Goal: Register for event/course

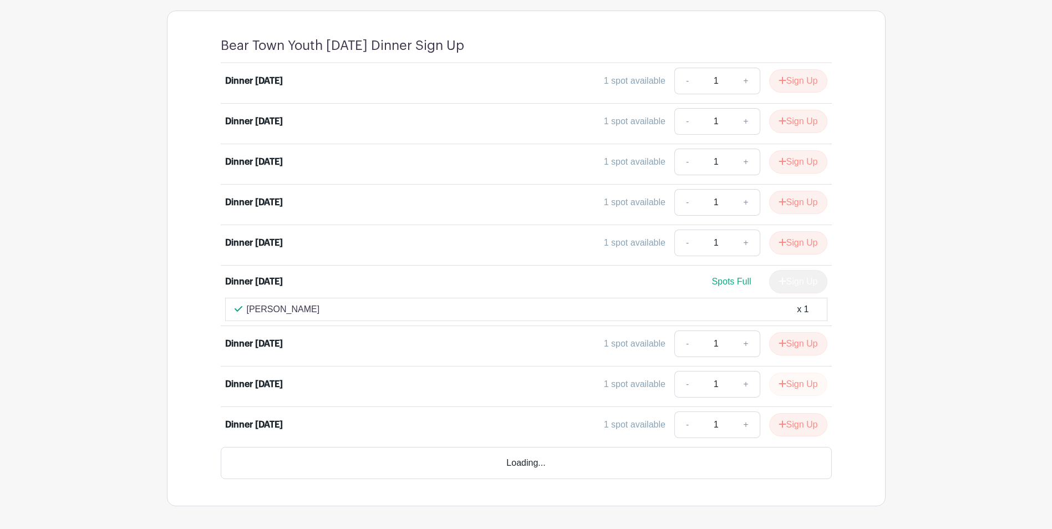
scroll to position [499, 0]
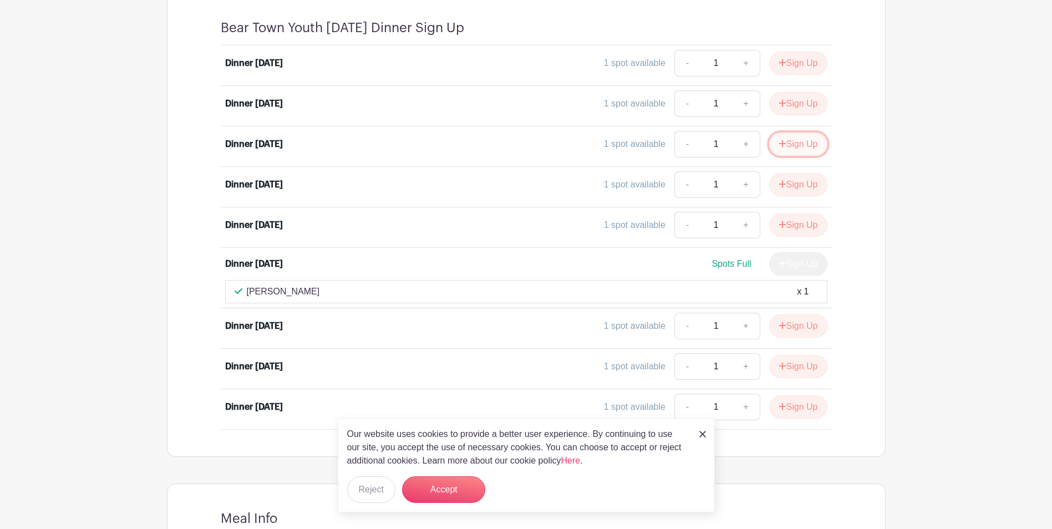
click at [800, 150] on button "Sign Up" at bounding box center [798, 144] width 58 height 23
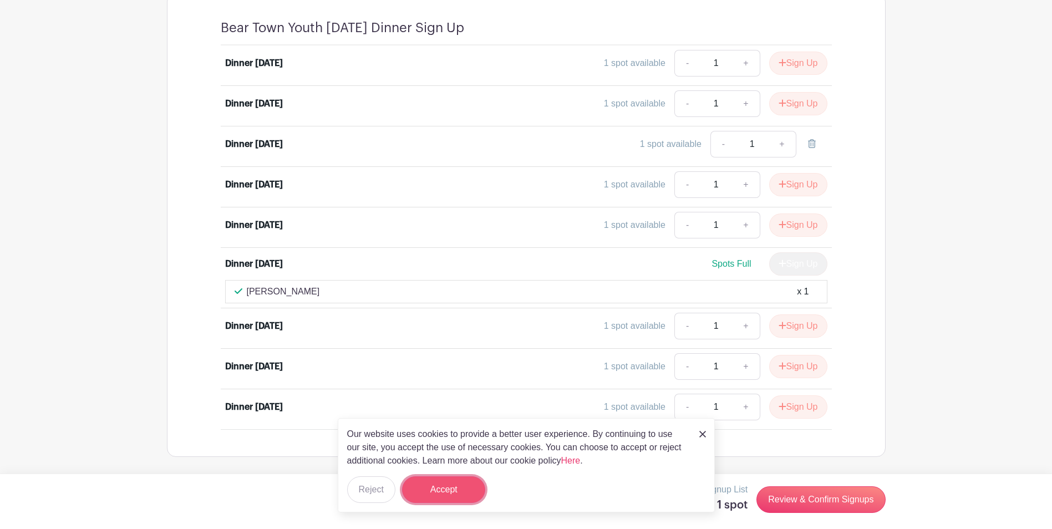
click at [437, 485] on button "Accept" at bounding box center [443, 489] width 83 height 27
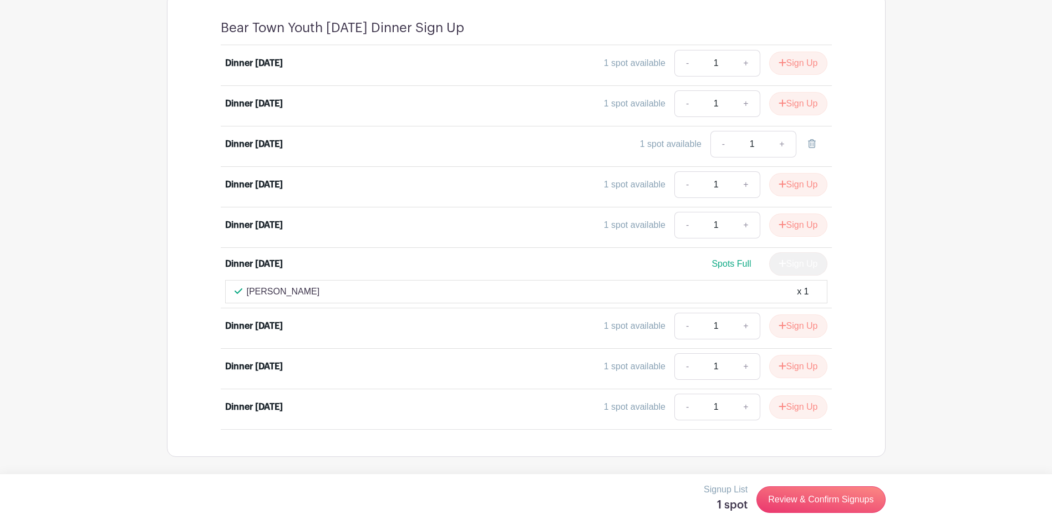
scroll to position [736, 0]
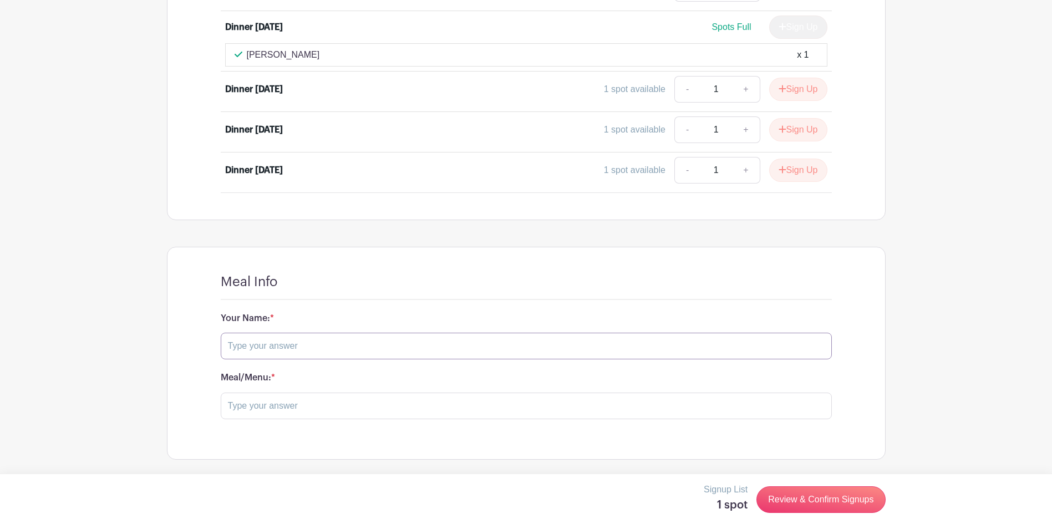
click at [398, 343] on input "text" at bounding box center [526, 346] width 611 height 27
type input "[PERSON_NAME]"
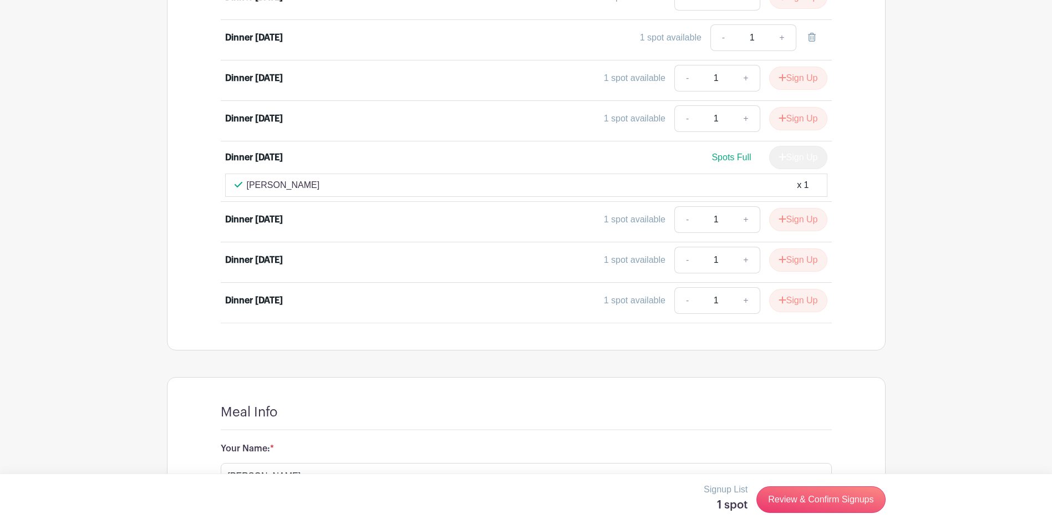
scroll to position [514, 0]
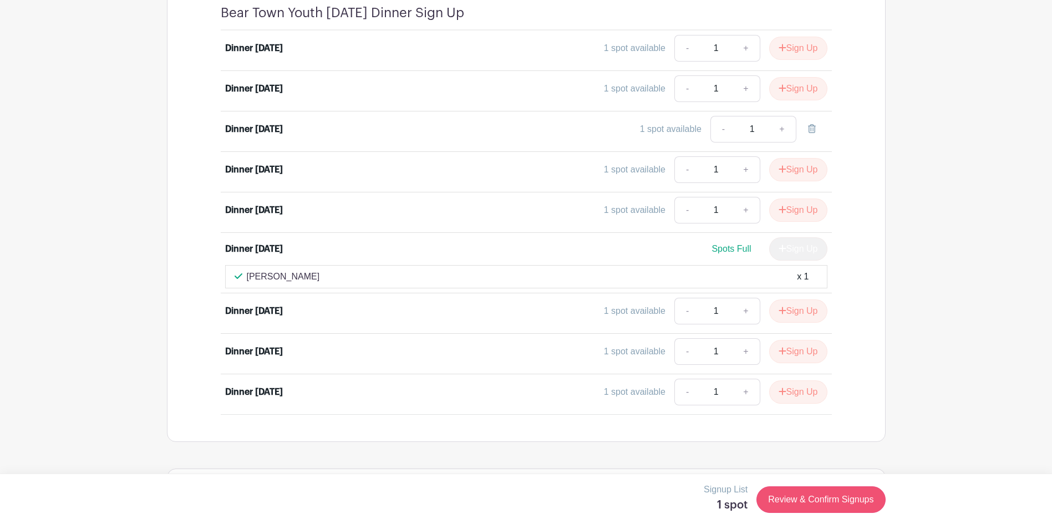
type input "Pizza, chips, cupcakes ([PERSON_NAME]'s birthday is the 6th)"
click at [820, 503] on link "Review & Confirm Signups" at bounding box center [820, 499] width 129 height 27
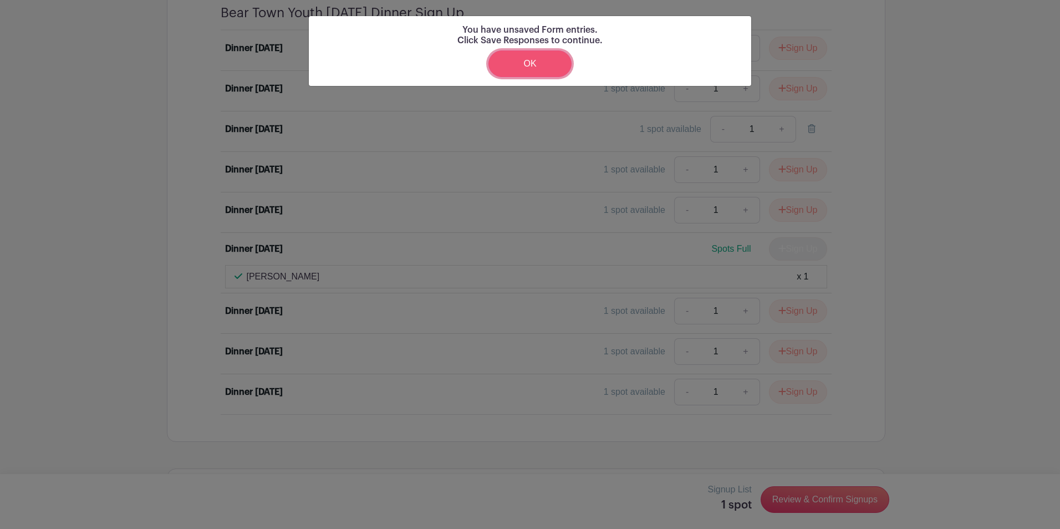
click at [532, 62] on link "OK" at bounding box center [530, 63] width 83 height 27
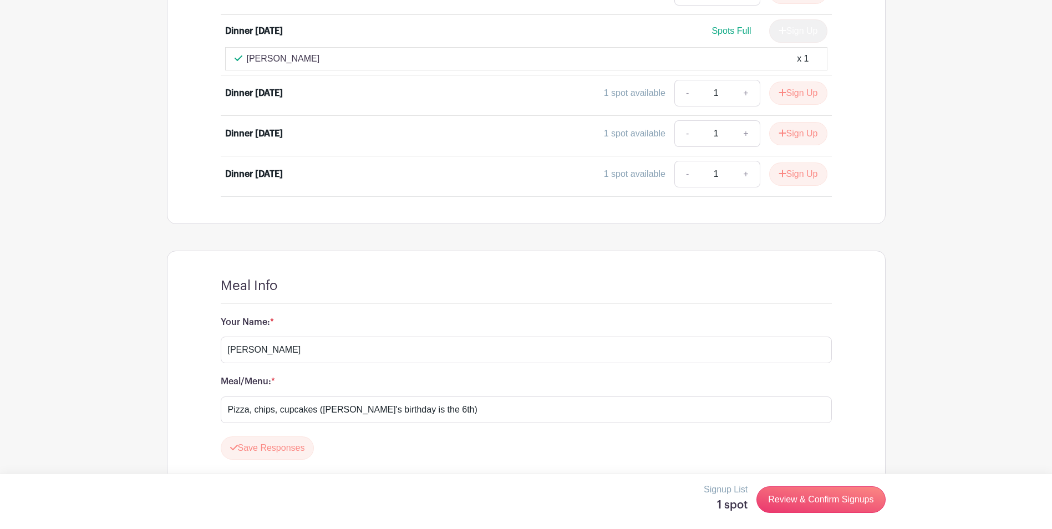
scroll to position [768, 0]
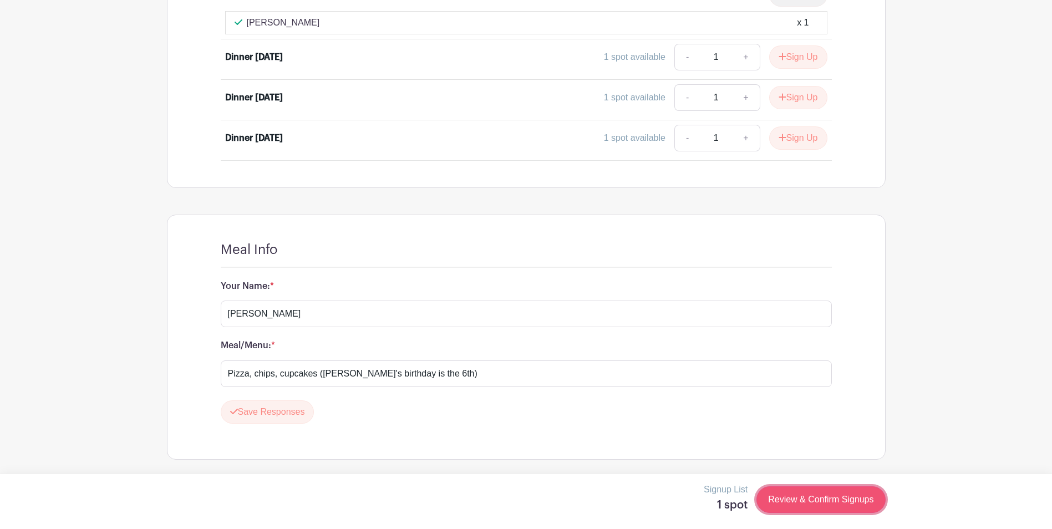
click at [814, 502] on link "Review & Confirm Signups" at bounding box center [820, 499] width 129 height 27
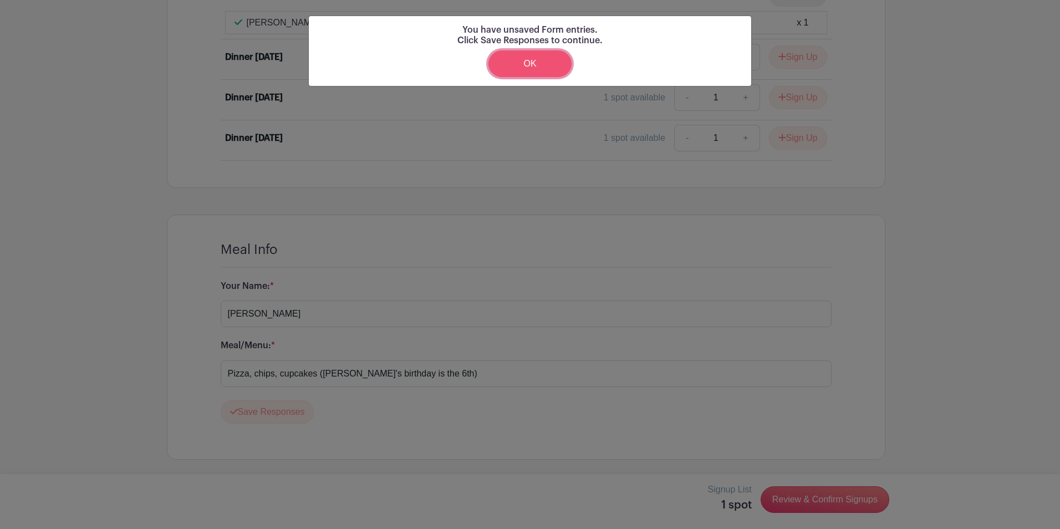
click at [549, 67] on link "OK" at bounding box center [530, 63] width 83 height 27
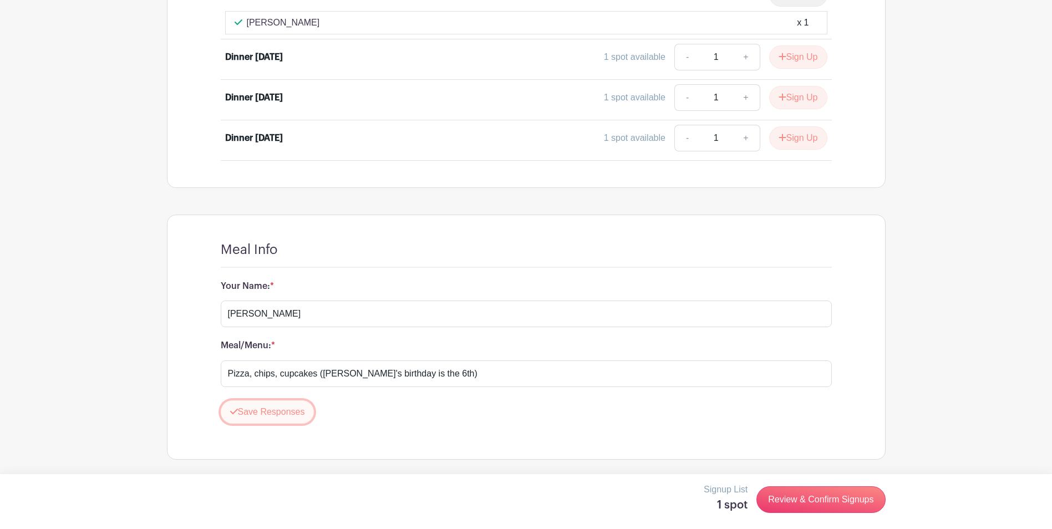
click at [266, 410] on button "Save Responses" at bounding box center [268, 411] width 94 height 23
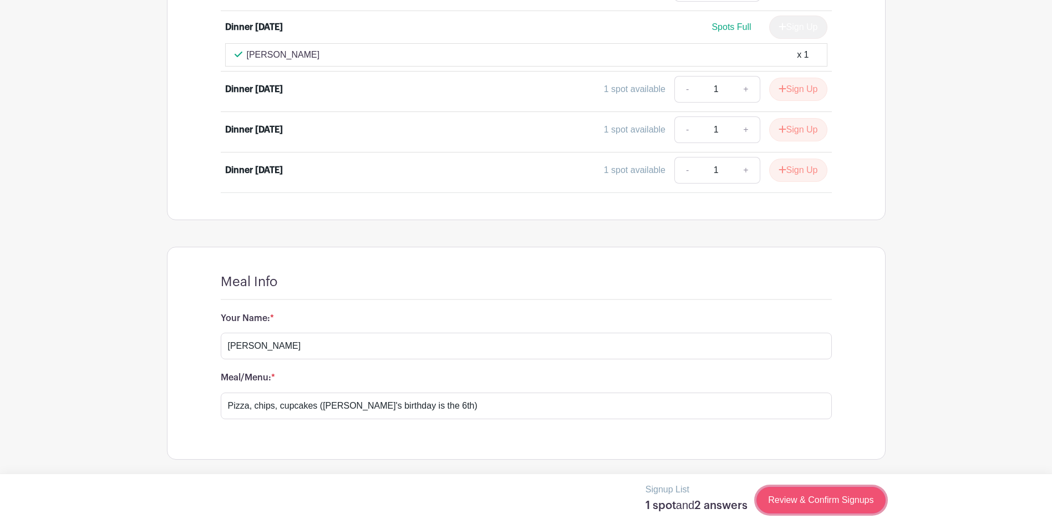
click at [859, 491] on link "Review & Confirm Signups" at bounding box center [820, 500] width 129 height 27
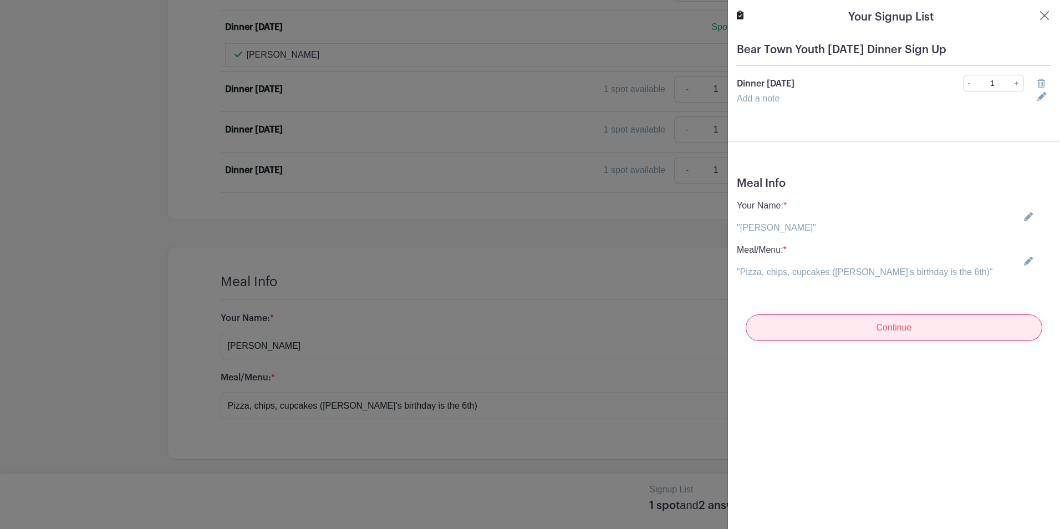
click at [906, 331] on input "Continue" at bounding box center [894, 327] width 297 height 27
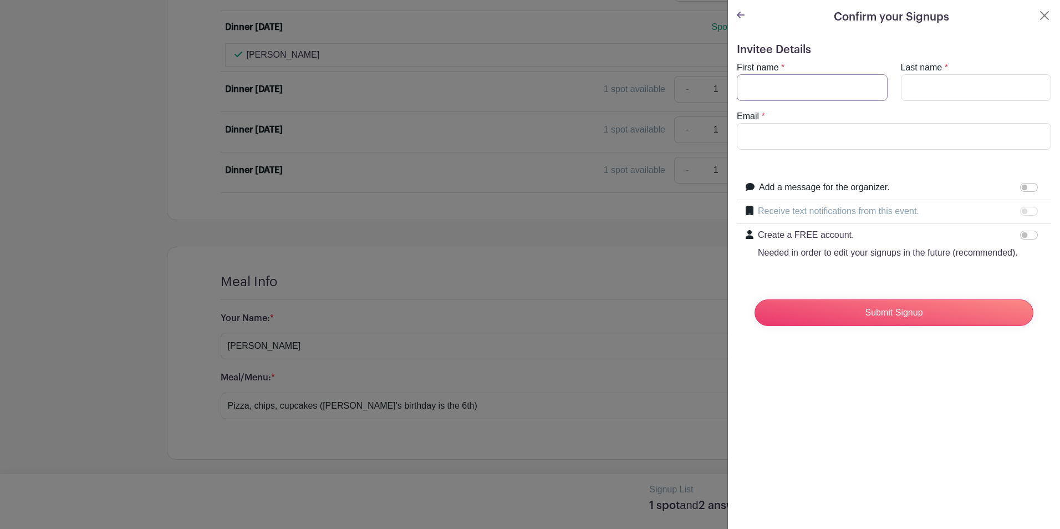
click at [840, 87] on input "First name" at bounding box center [812, 87] width 151 height 27
type input "r"
type input "[PERSON_NAME]"
type input "[EMAIL_ADDRESS][DOMAIN_NAME]"
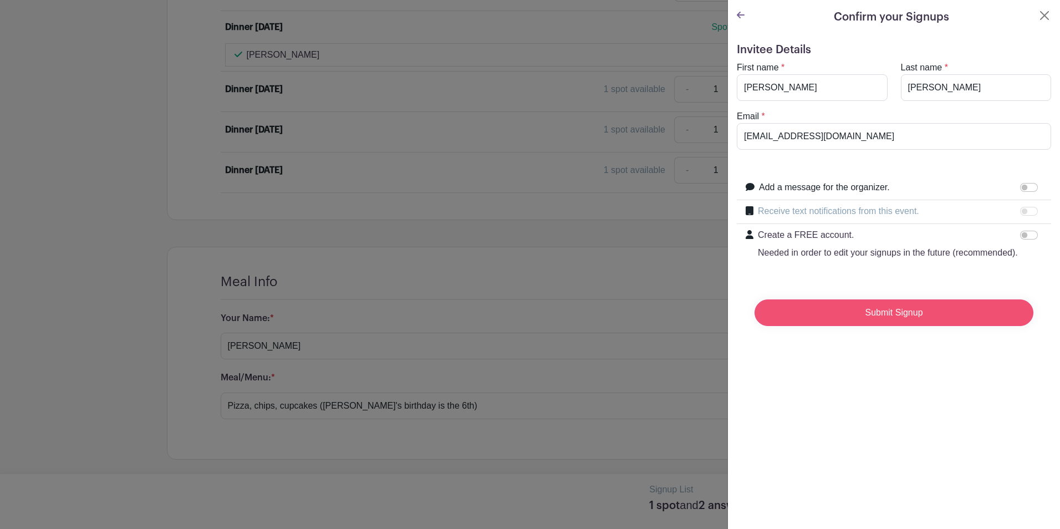
click at [903, 326] on input "Submit Signup" at bounding box center [894, 312] width 279 height 27
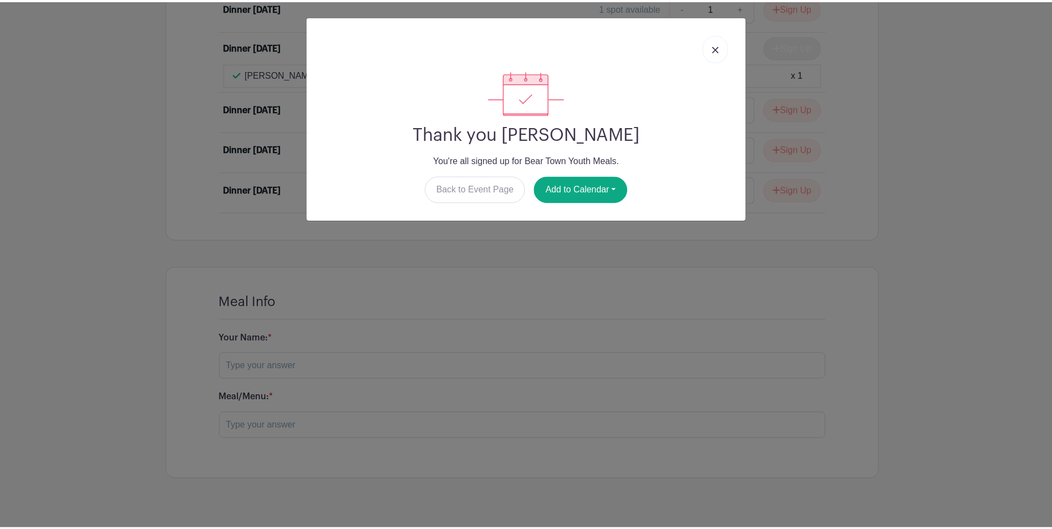
scroll to position [756, 0]
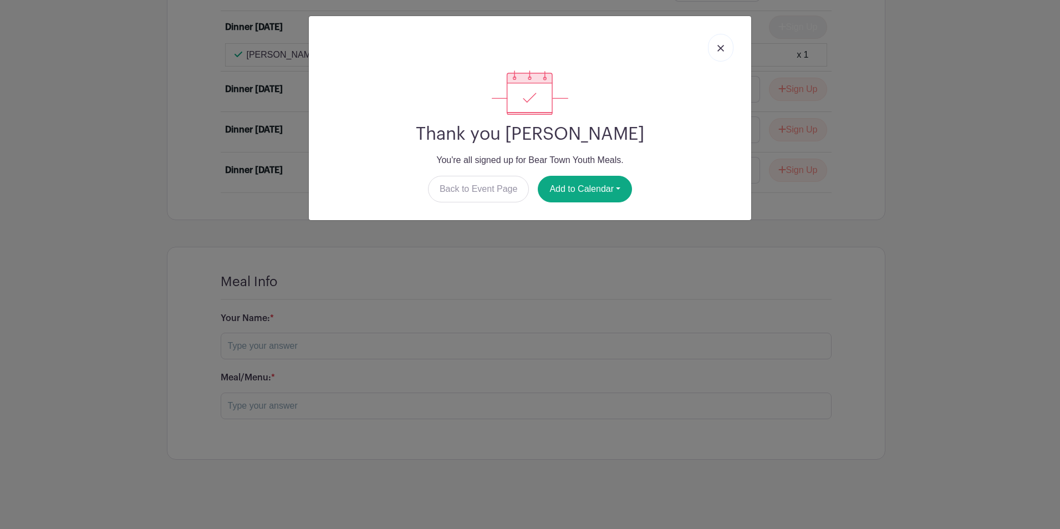
click at [723, 51] on img at bounding box center [721, 48] width 7 height 7
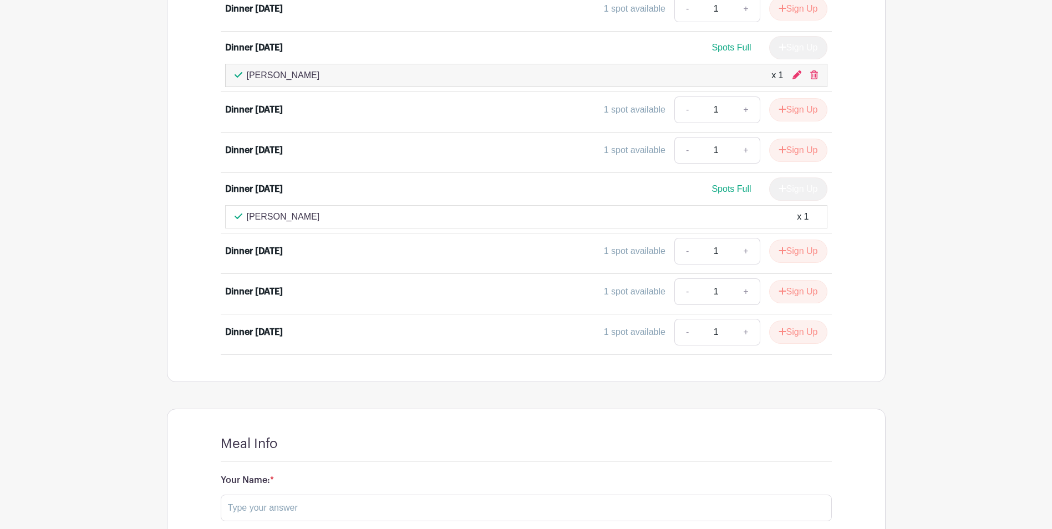
scroll to position [257, 0]
